Goal: Subscribe to service/newsletter

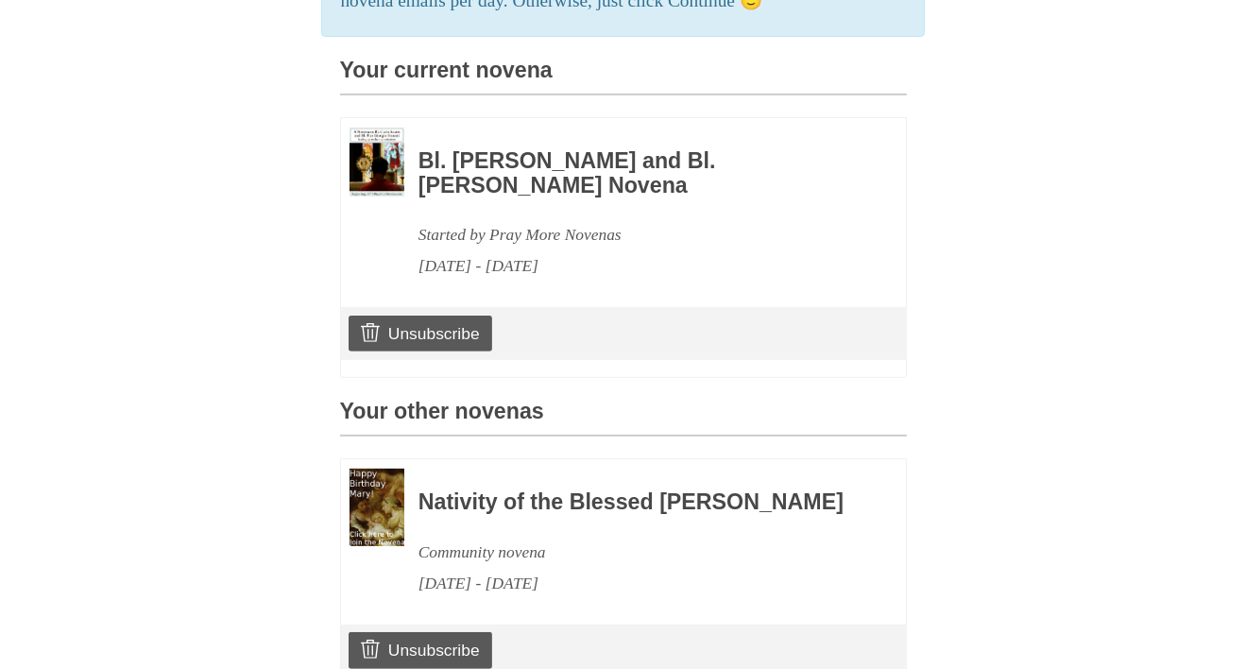
scroll to position [638, 0]
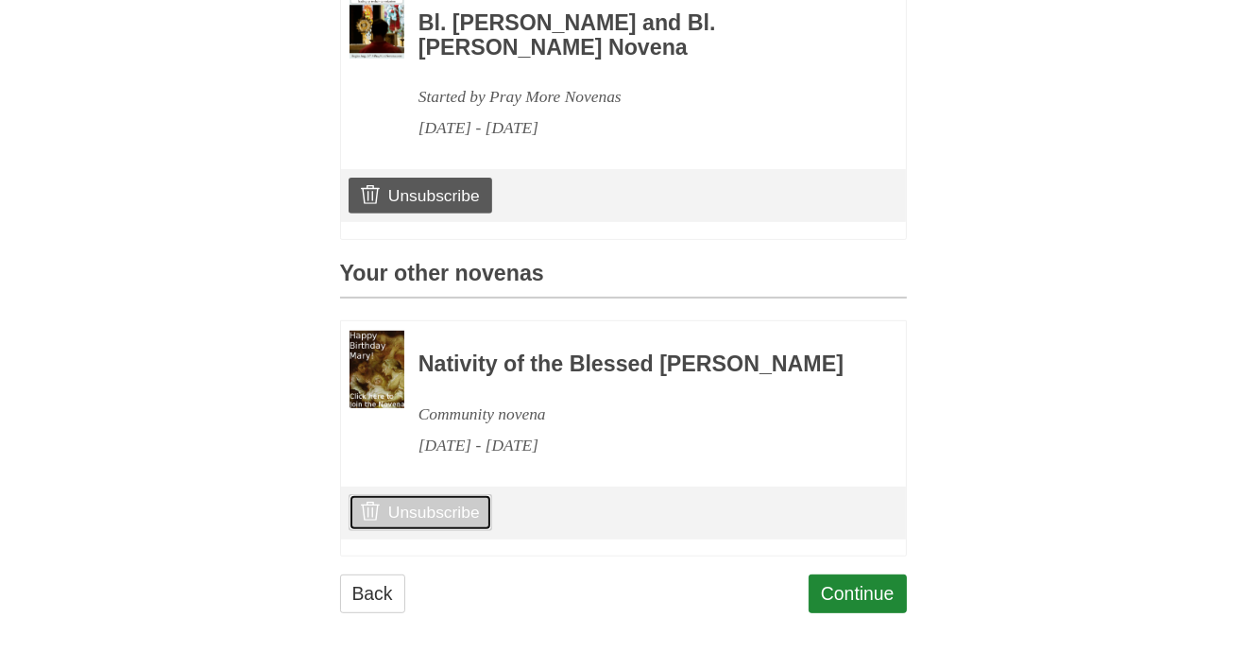
click at [423, 513] on link "Unsubscribe" at bounding box center [419, 512] width 143 height 36
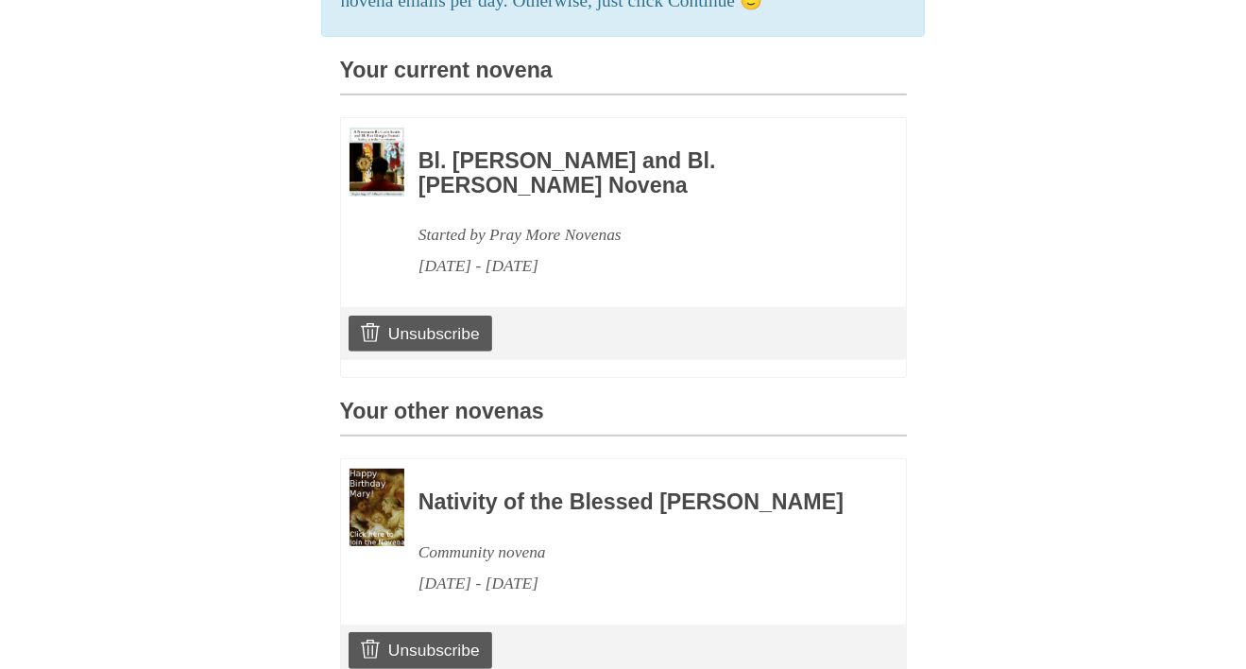
scroll to position [638, 0]
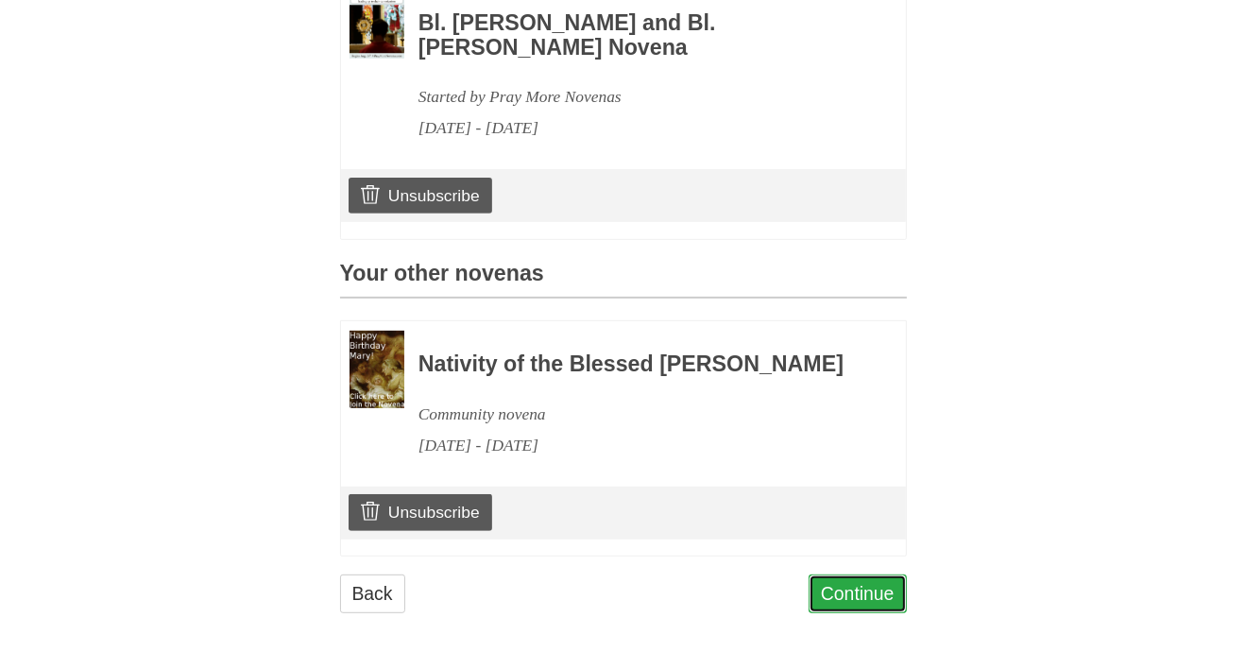
click at [867, 586] on link "Continue" at bounding box center [857, 593] width 98 height 39
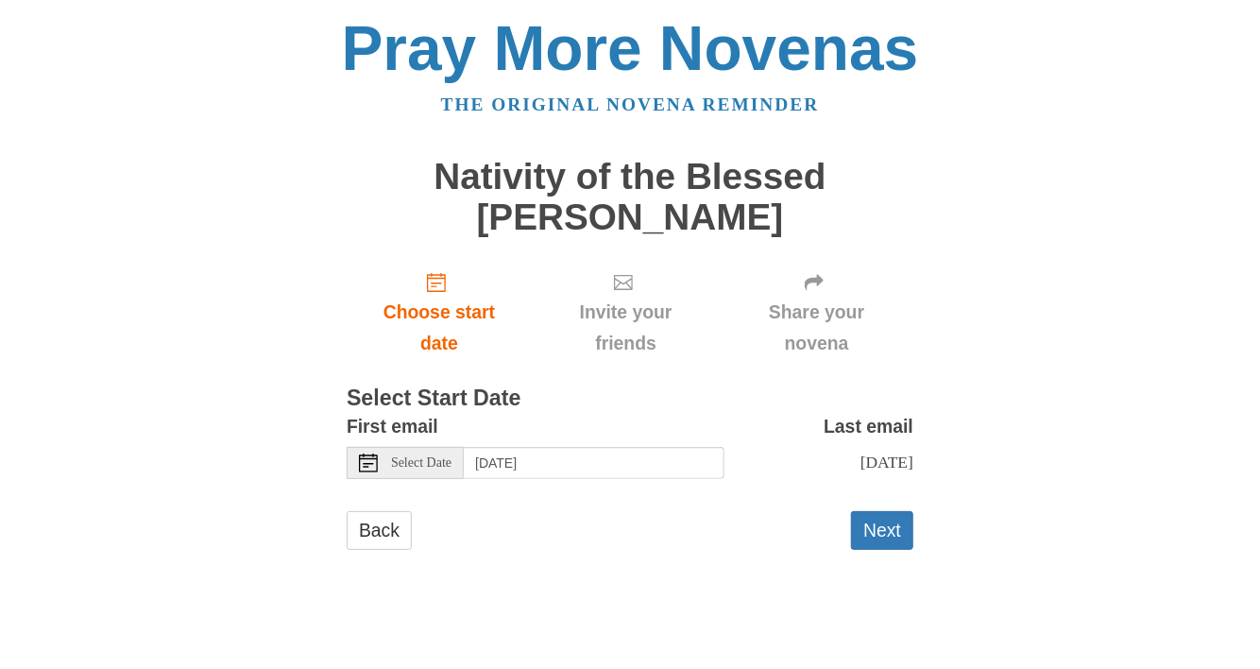
click at [417, 450] on div "Select Date" at bounding box center [405, 463] width 117 height 32
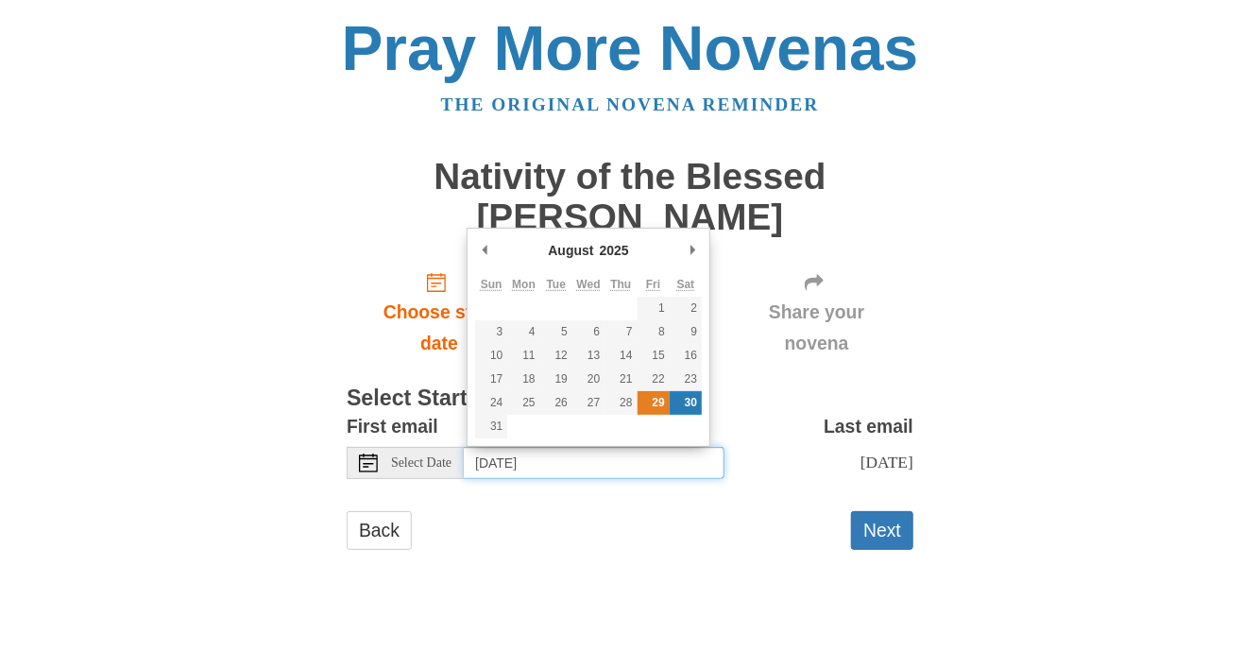
type input "Friday, August 29th"
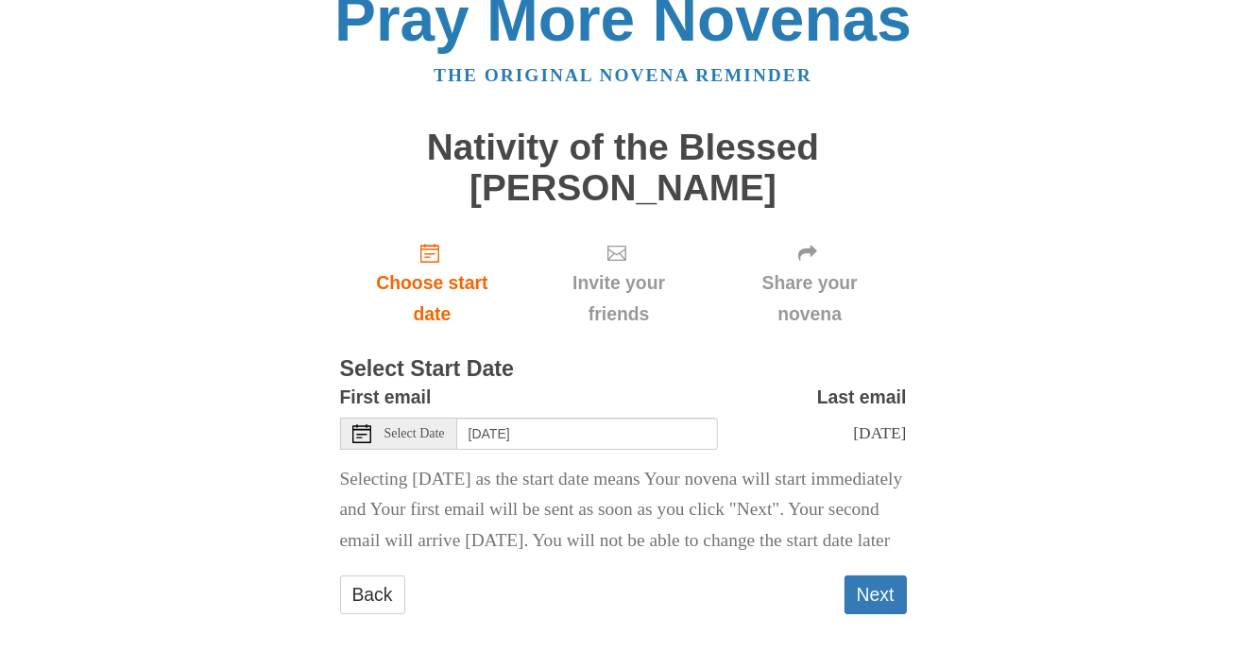
scroll to position [59, 0]
click at [876, 588] on button "Next" at bounding box center [875, 594] width 62 height 39
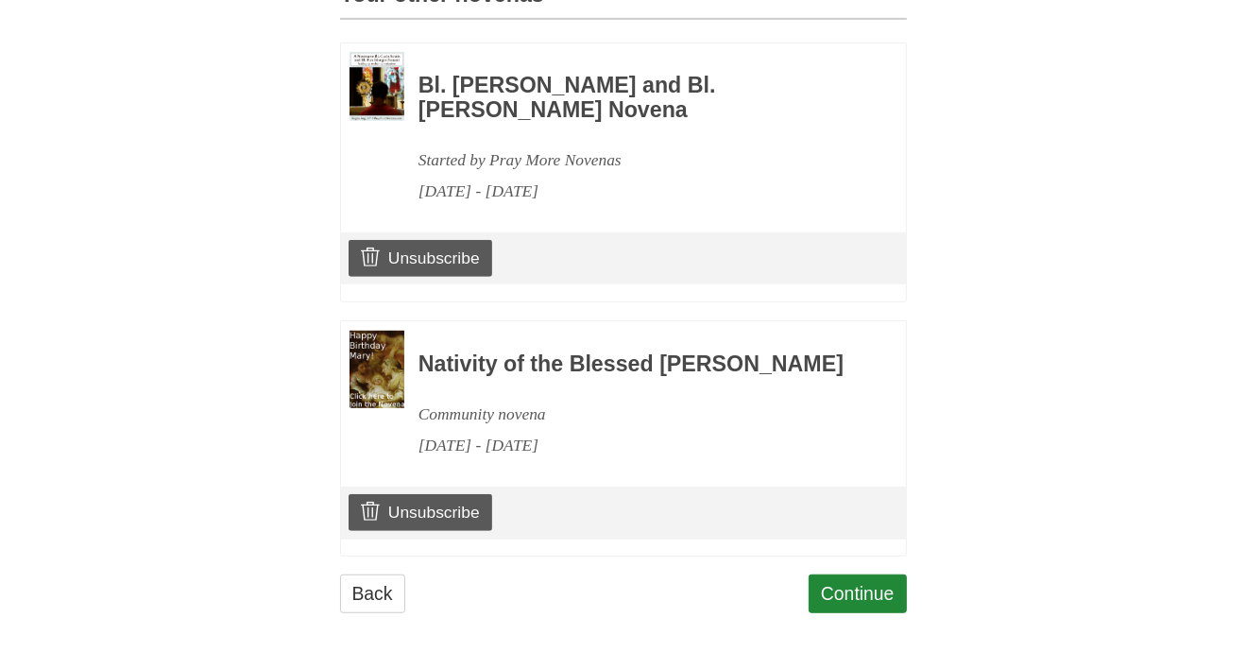
scroll to position [975, 0]
click at [873, 591] on link "Continue" at bounding box center [857, 593] width 98 height 39
